Goal: Contribute content

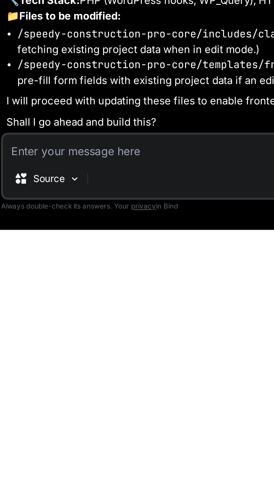
scroll to position [0, 696]
type textarea "O"
type textarea "x"
type textarea "Ok"
type textarea "x"
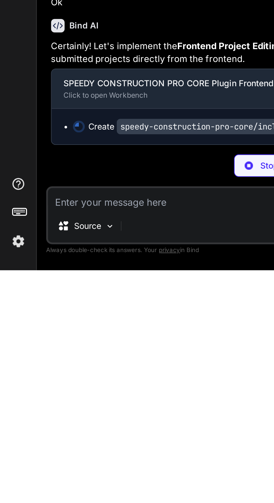
scroll to position [0, 0]
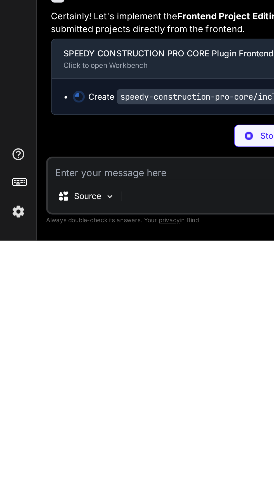
type textarea "x"
type textarea "return $vars; }\n public function template_redirect_for_form() {\n global $wp_q…"
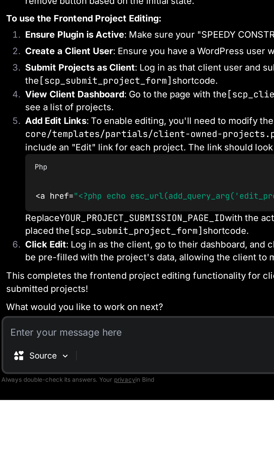
click at [52, 443] on textarea at bounding box center [134, 438] width 222 height 10
type textarea "x"
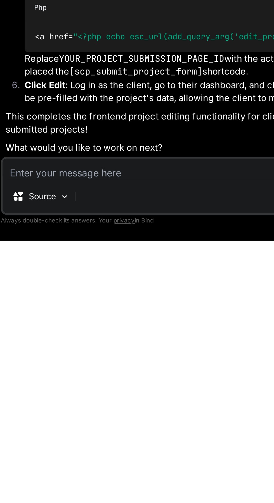
type textarea "N"
type textarea "x"
type textarea "Ne"
type textarea "x"
type textarea "Nex"
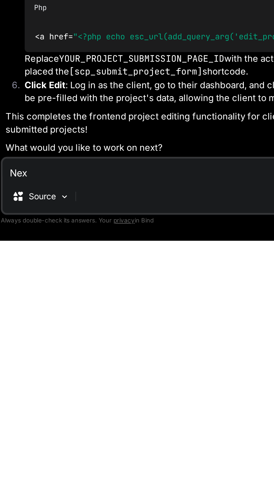
type textarea "x"
type textarea "Next"
type textarea "x"
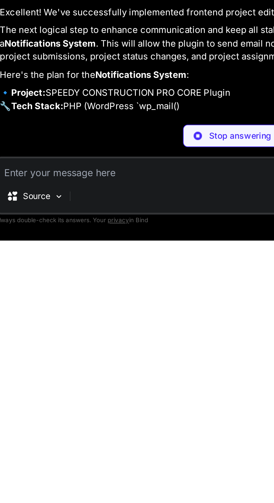
scroll to position [12834, 0]
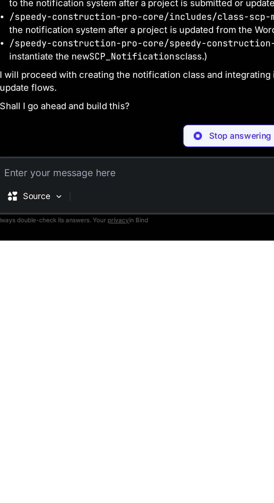
type textarea "x"
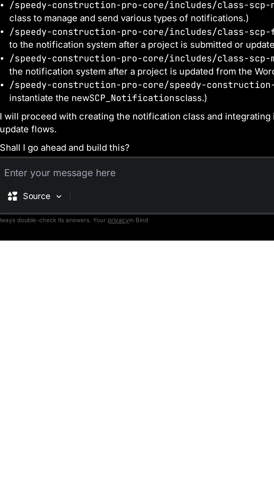
scroll to position [12942, 0]
click at [58, 475] on textarea at bounding box center [134, 470] width 222 height 10
type textarea "O"
type textarea "x"
type textarea "Ok"
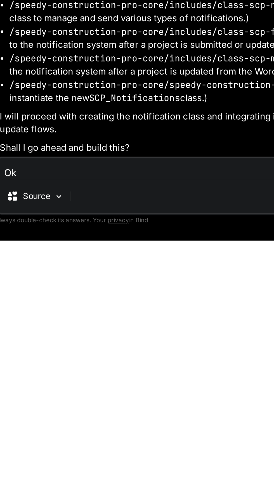
type textarea "x"
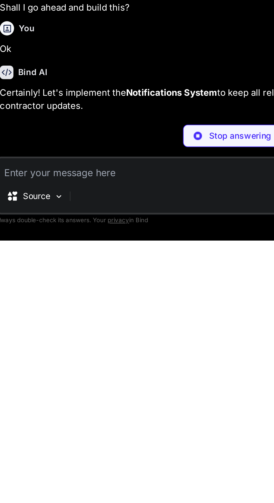
scroll to position [13000, 0]
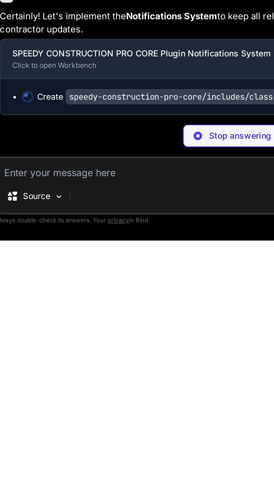
type textarea "x"
type textarea "} }"
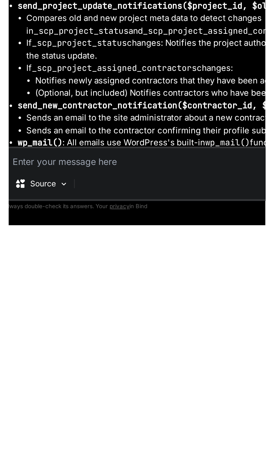
scroll to position [0, 0]
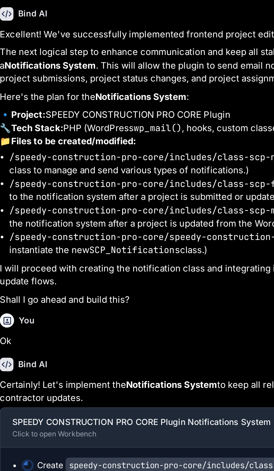
type textarea "x"
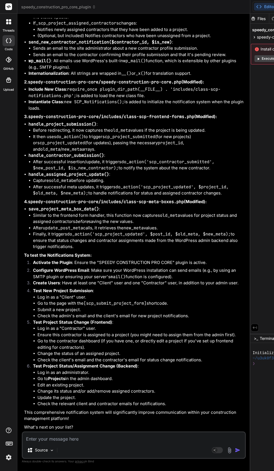
scroll to position [13574, 0]
